Goal: Find specific page/section: Find specific page/section

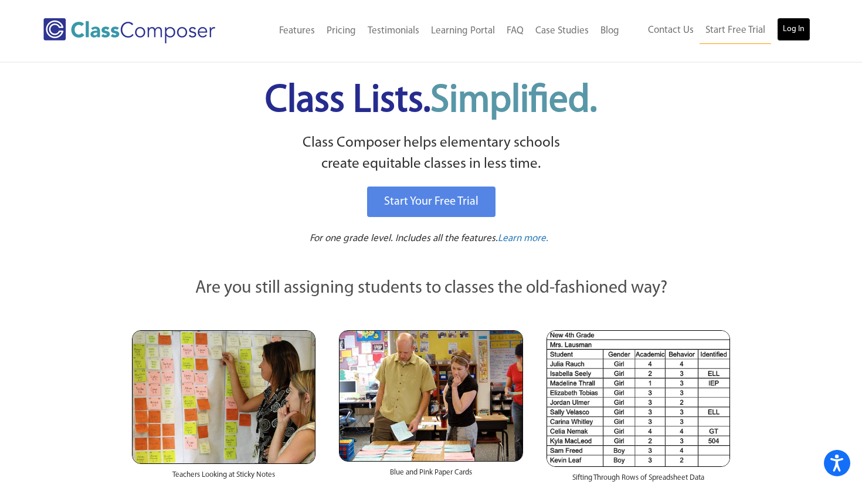
click at [787, 30] on link "Log In" at bounding box center [793, 29] width 33 height 23
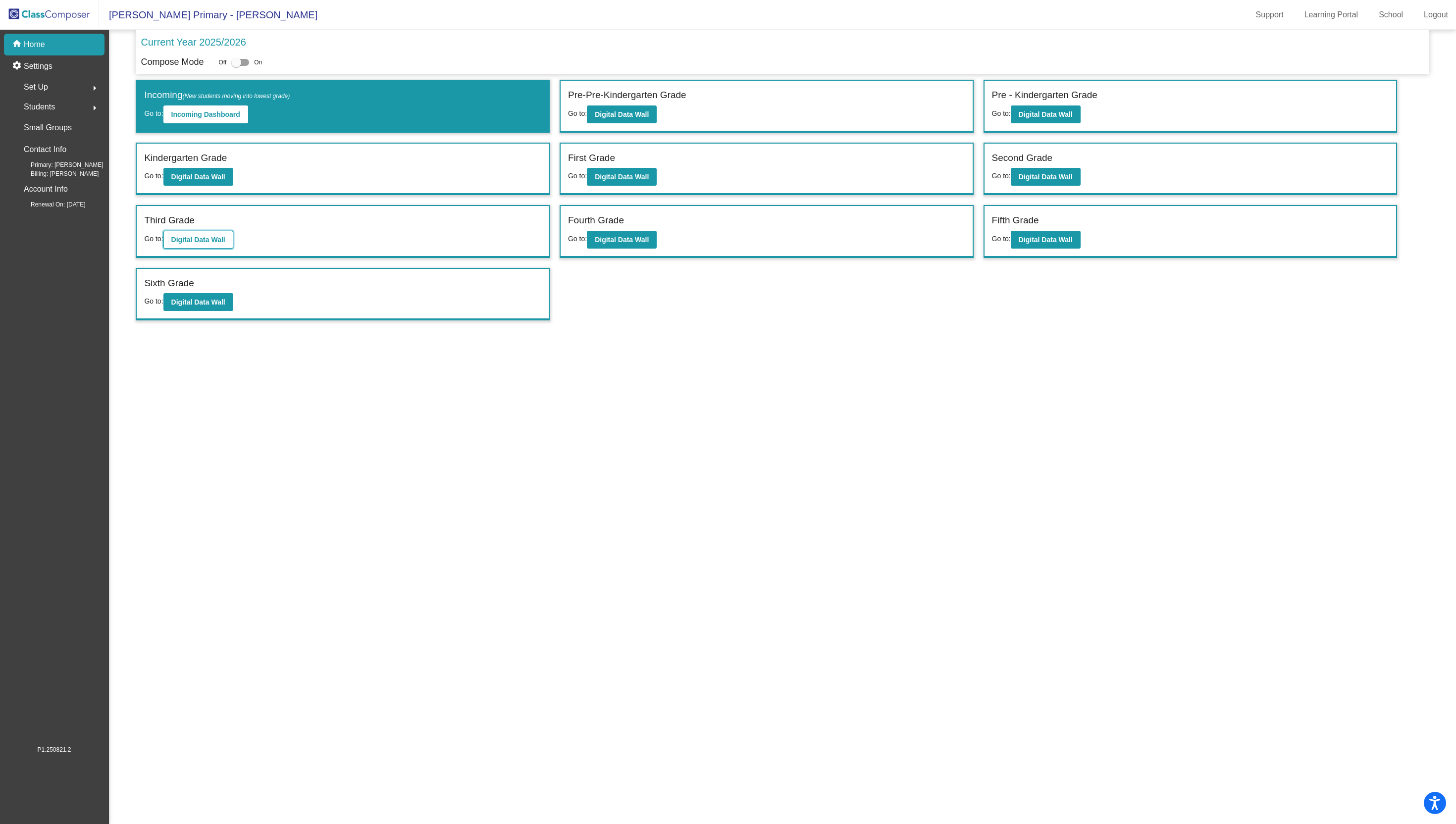
click at [188, 241] on b "Digital Data Wall" at bounding box center [198, 239] width 54 height 8
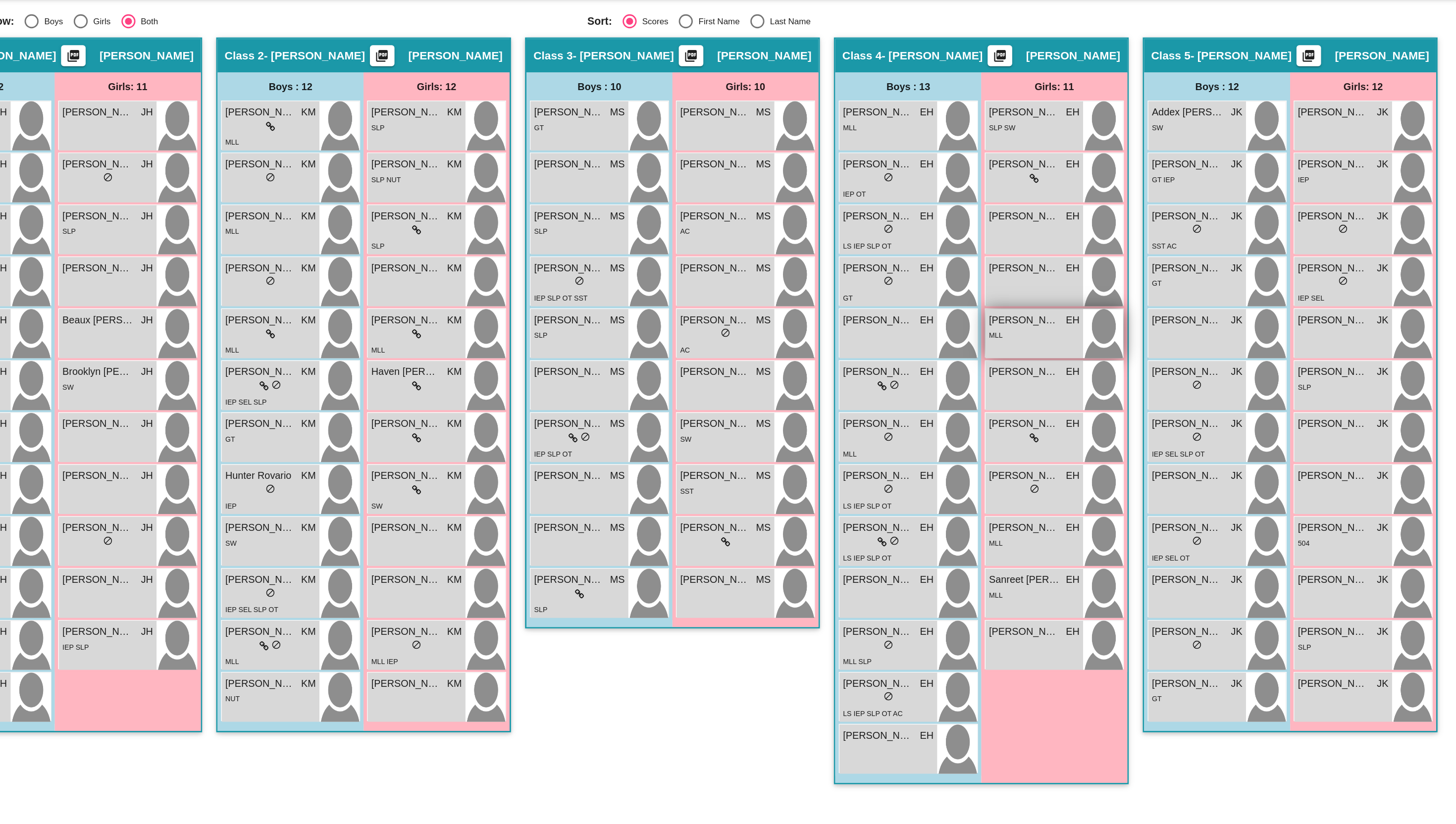
click at [986, 488] on div "Grace Torres EH lock do_not_disturb_alt MLL" at bounding box center [989, 477] width 69 height 35
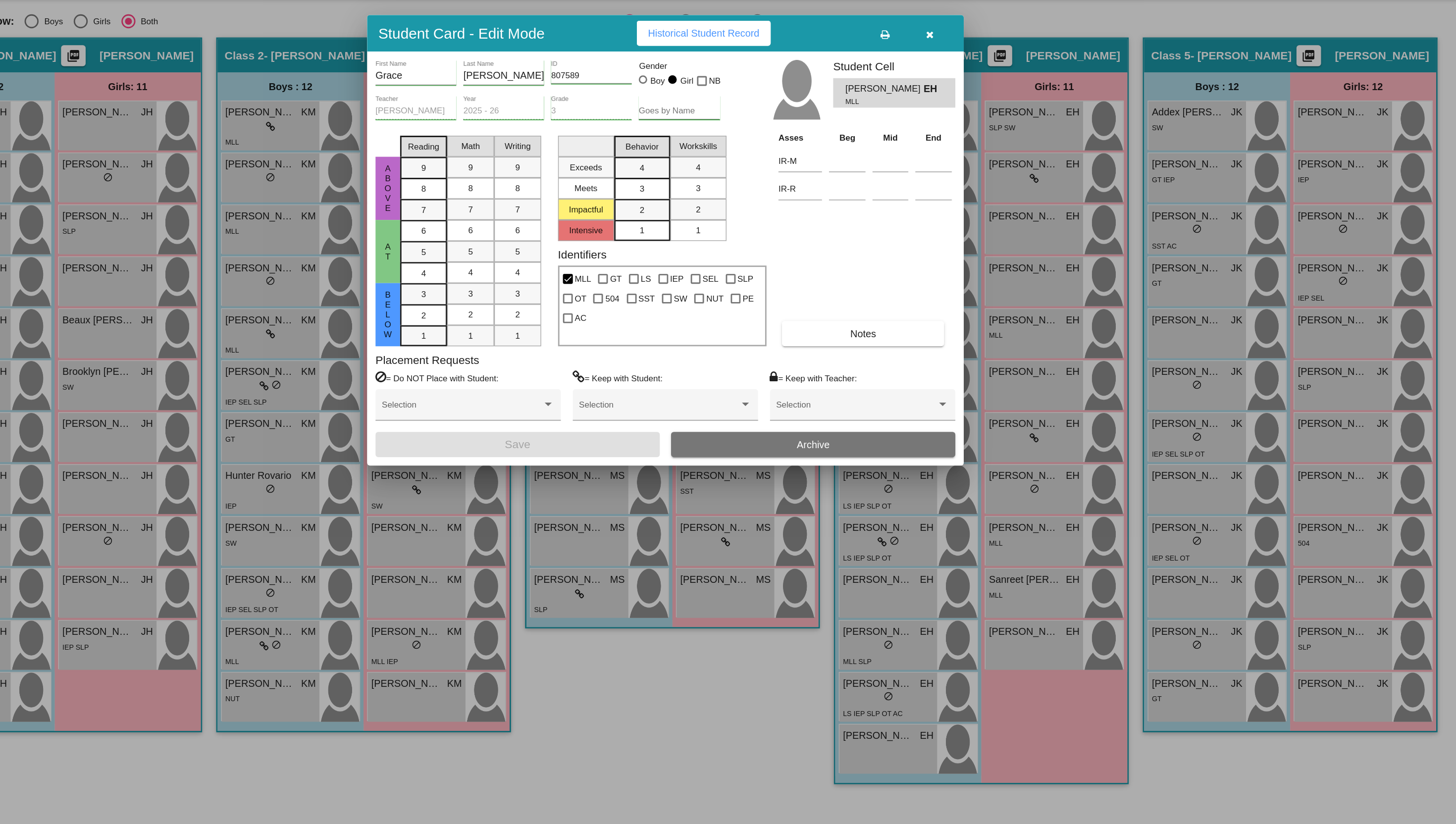
click at [914, 265] on icon "button" at bounding box center [915, 267] width 5 height 7
